Goal: Navigation & Orientation: Find specific page/section

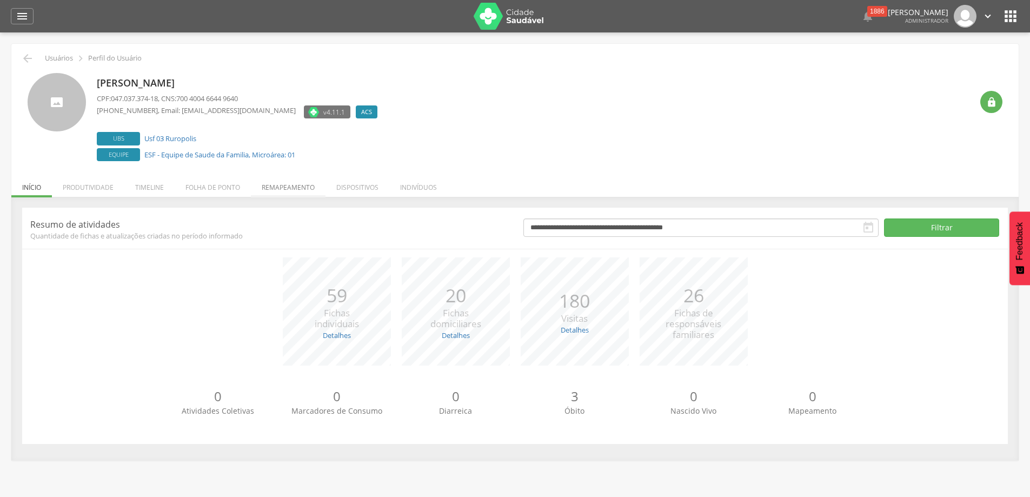
click at [279, 187] on li "Remapeamento" at bounding box center [288, 184] width 75 height 25
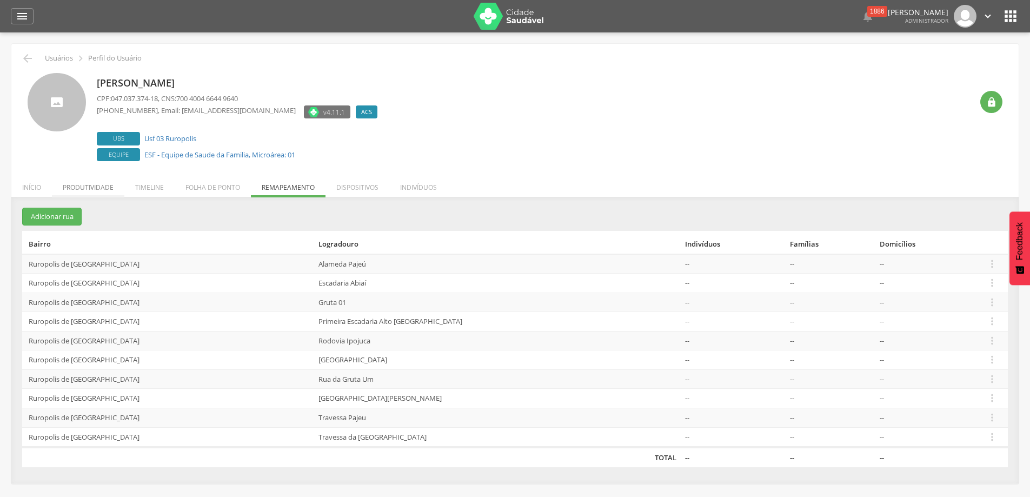
click at [91, 188] on li "Produtividade" at bounding box center [88, 184] width 72 height 25
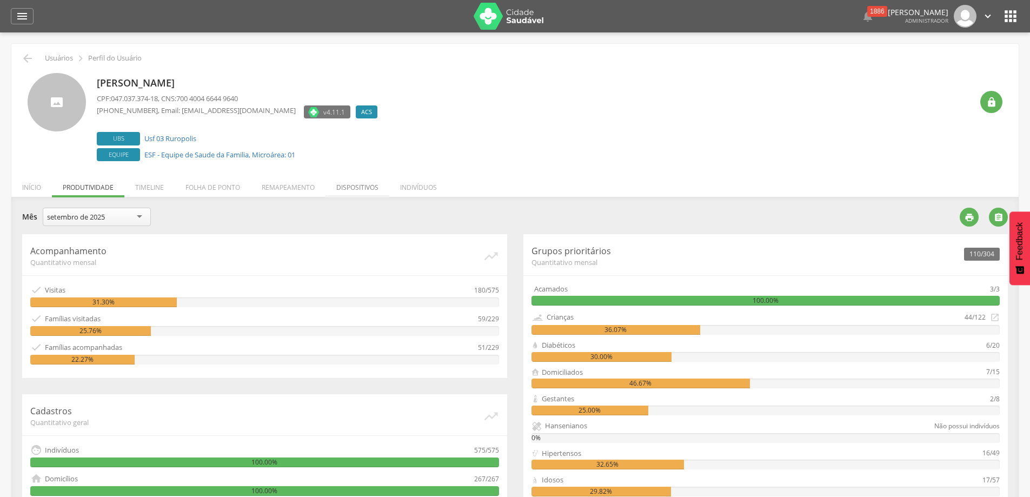
click at [362, 187] on li "Dispositivos" at bounding box center [358, 184] width 64 height 25
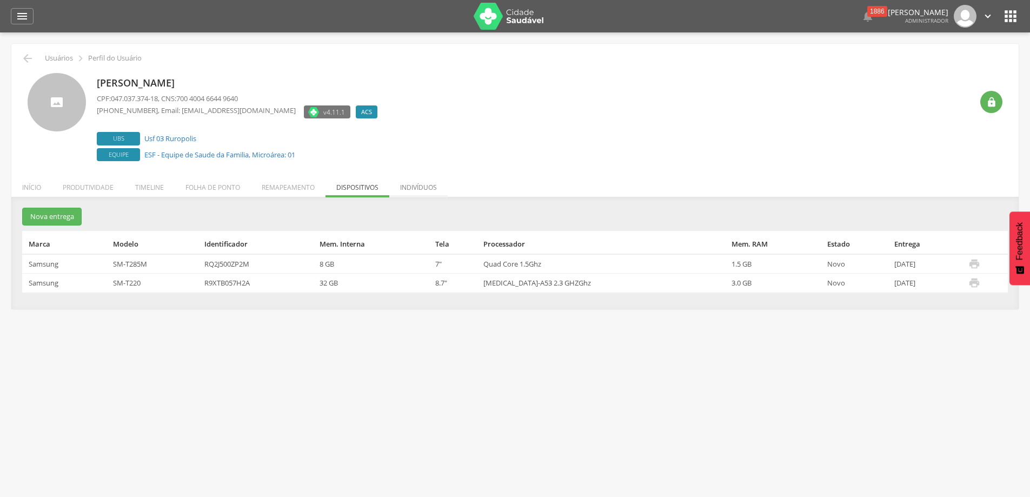
click at [414, 189] on li "Indivíduos" at bounding box center [418, 184] width 58 height 25
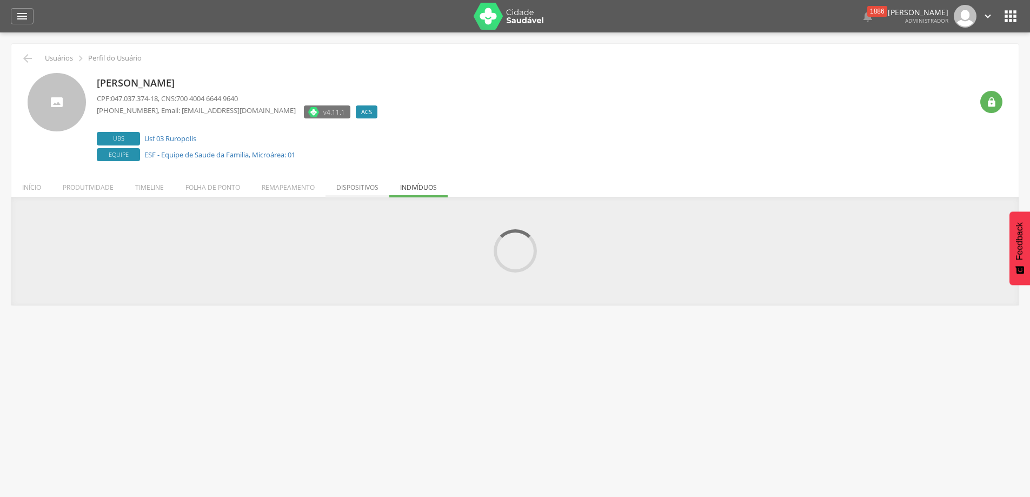
click at [347, 187] on li "Dispositivos" at bounding box center [358, 184] width 64 height 25
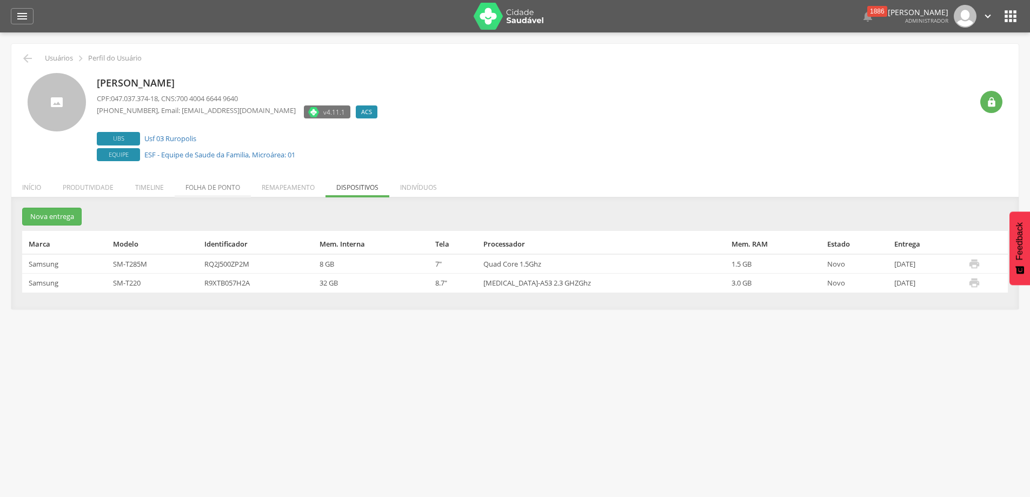
click at [210, 189] on li "Folha de ponto" at bounding box center [213, 184] width 76 height 25
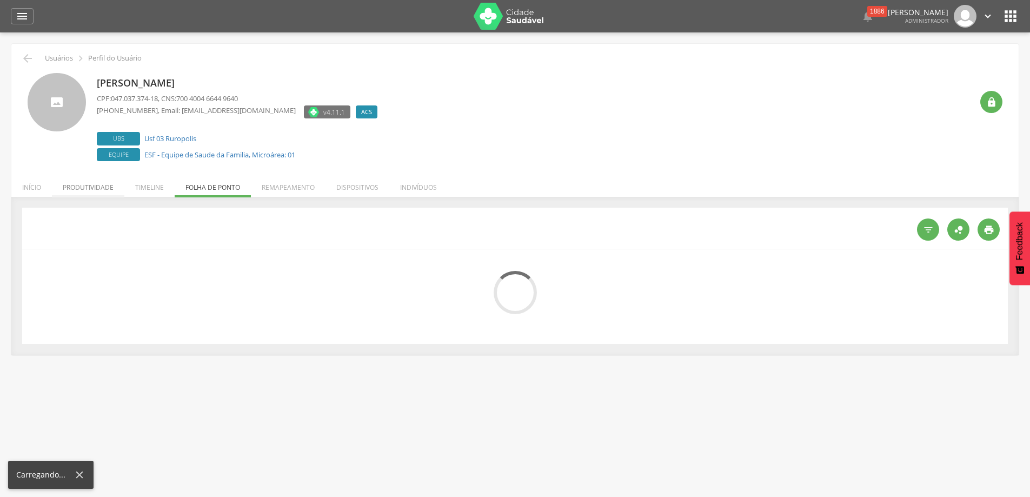
click at [89, 188] on li "Produtividade" at bounding box center [88, 184] width 72 height 25
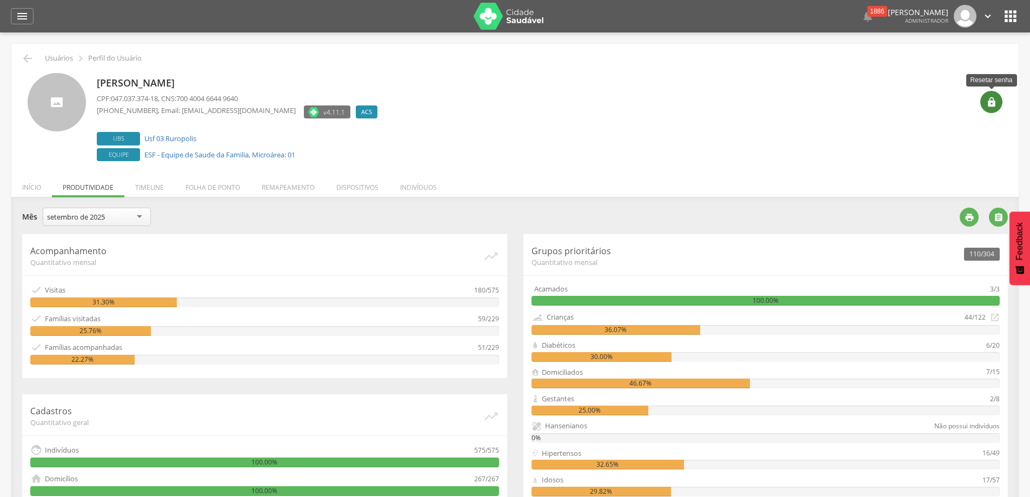
click at [993, 101] on icon "" at bounding box center [991, 102] width 11 height 11
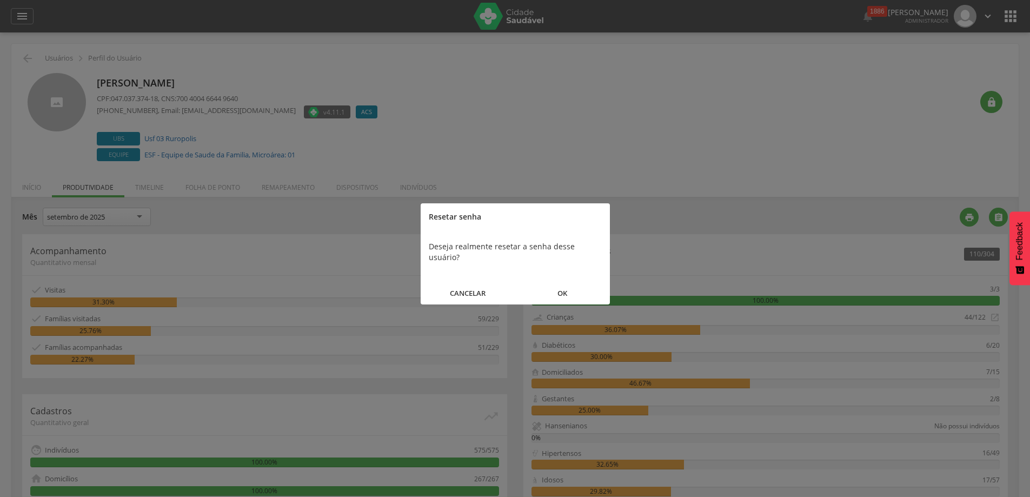
click at [563, 282] on button "OK" at bounding box center [562, 293] width 95 height 23
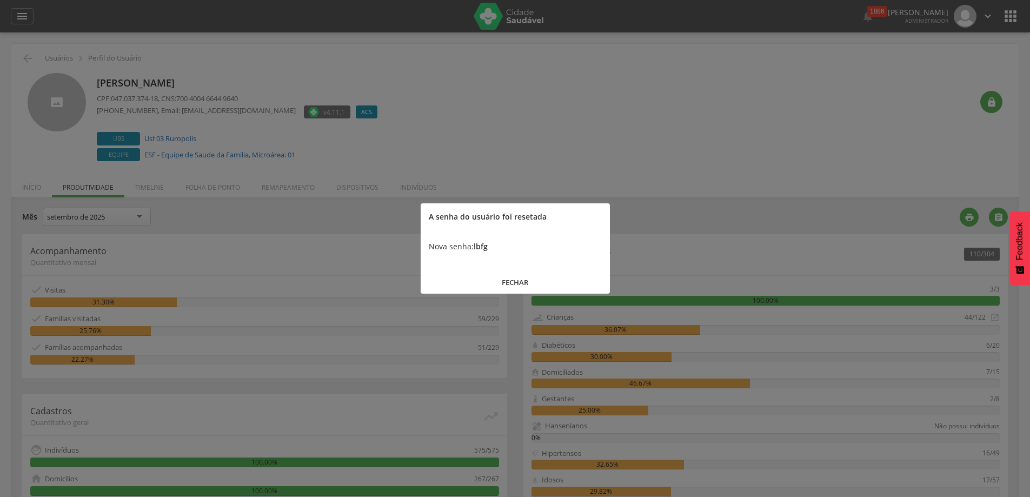
click at [506, 282] on button "FECHAR" at bounding box center [515, 282] width 189 height 23
